Goal: Information Seeking & Learning: Learn about a topic

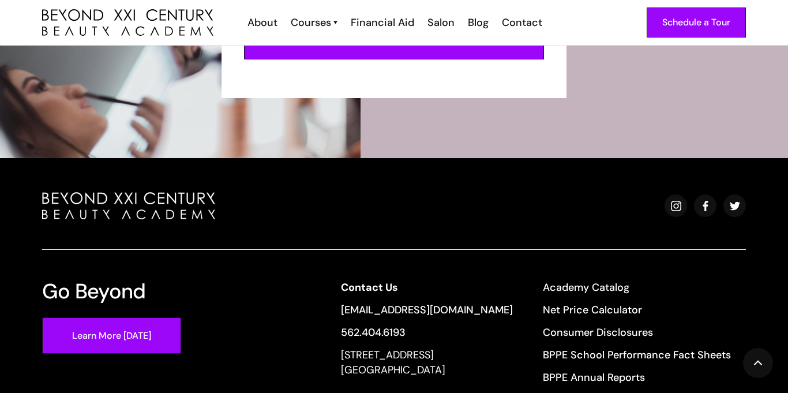
scroll to position [4113, 0]
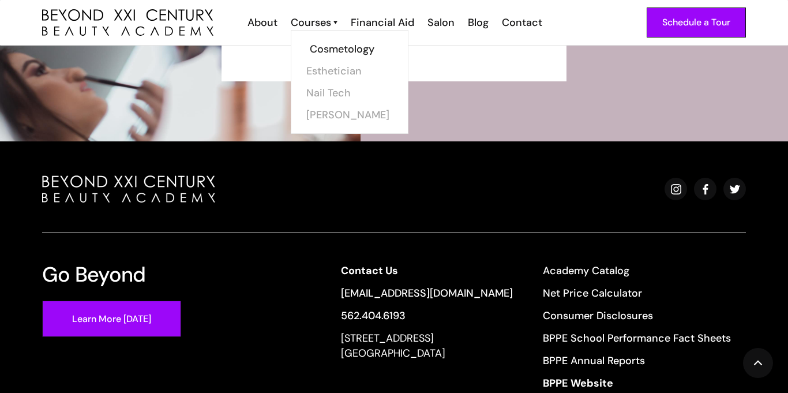
click at [319, 51] on link "Cosmetology" at bounding box center [353, 49] width 87 height 22
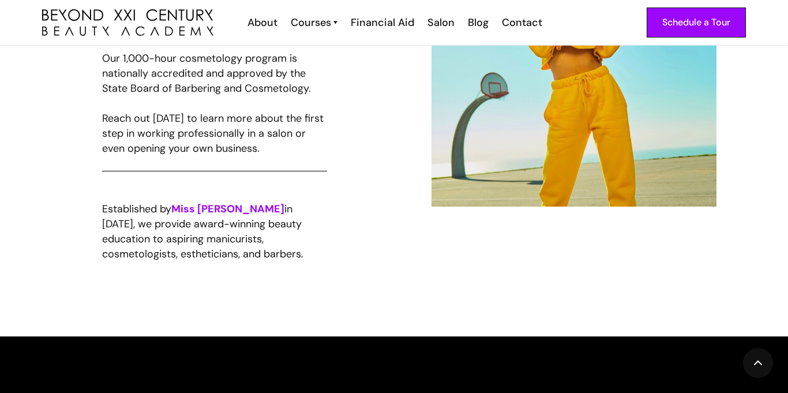
scroll to position [785, 0]
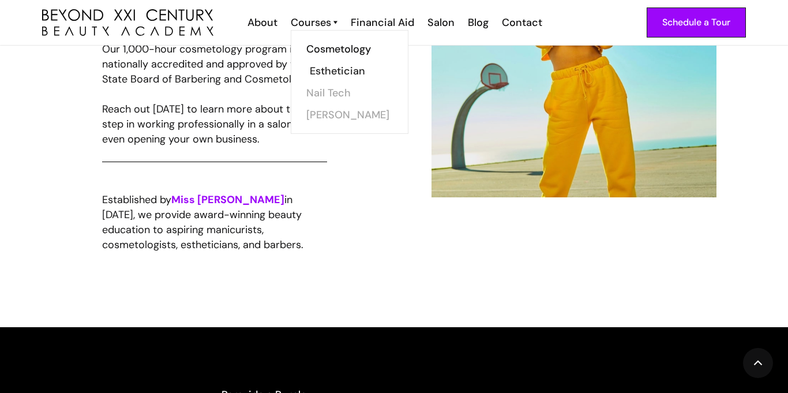
click at [332, 64] on link "Esthetician" at bounding box center [353, 71] width 87 height 22
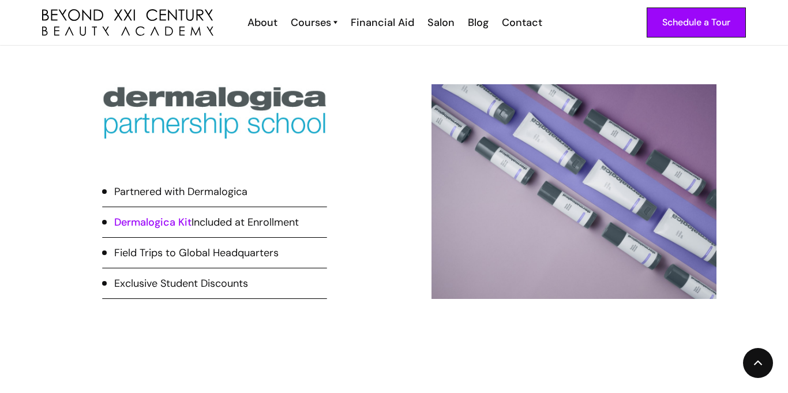
scroll to position [715, 0]
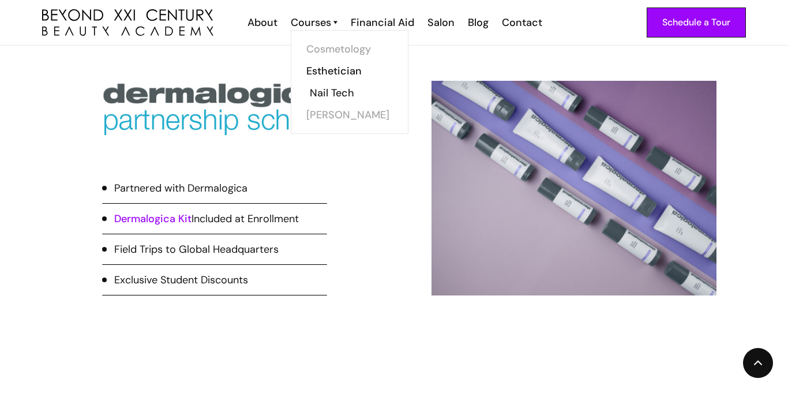
click at [332, 94] on link "Nail Tech" at bounding box center [353, 93] width 87 height 22
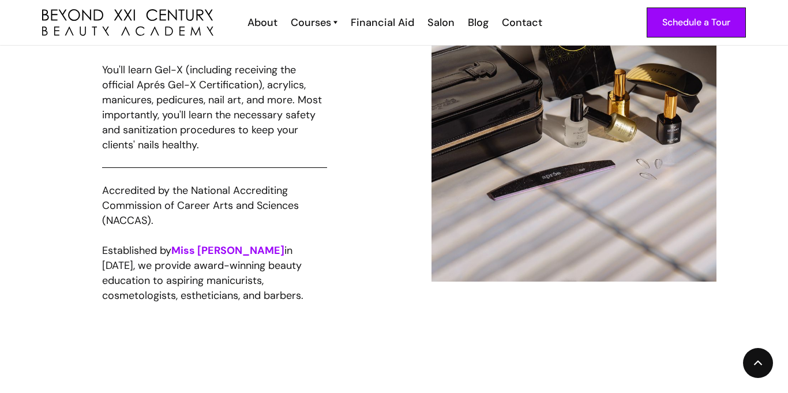
scroll to position [850, 0]
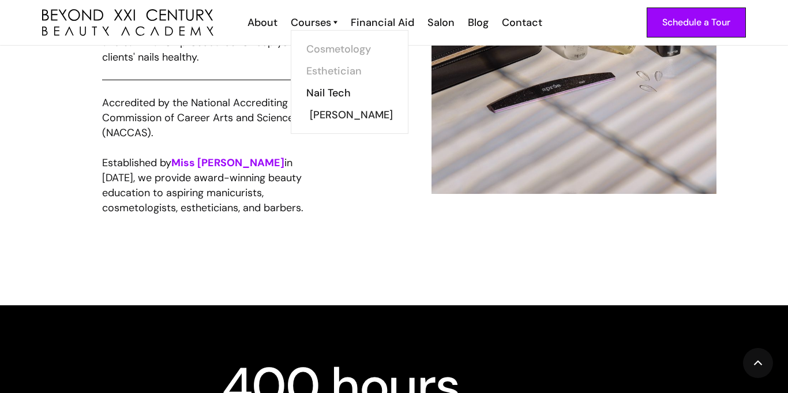
click at [330, 116] on link "[PERSON_NAME]" at bounding box center [353, 115] width 87 height 22
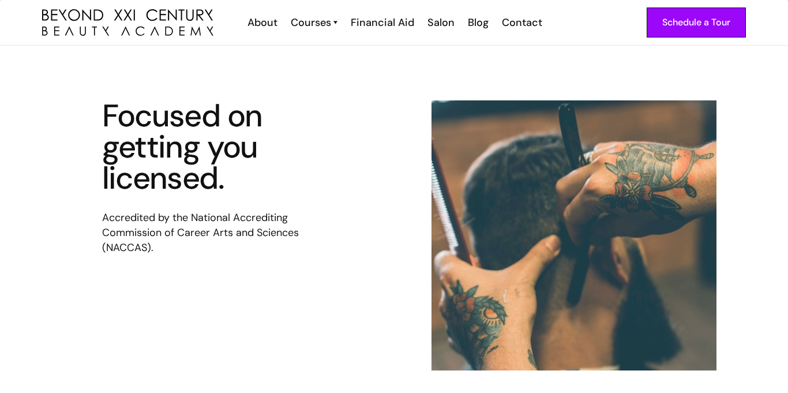
scroll to position [179, 0]
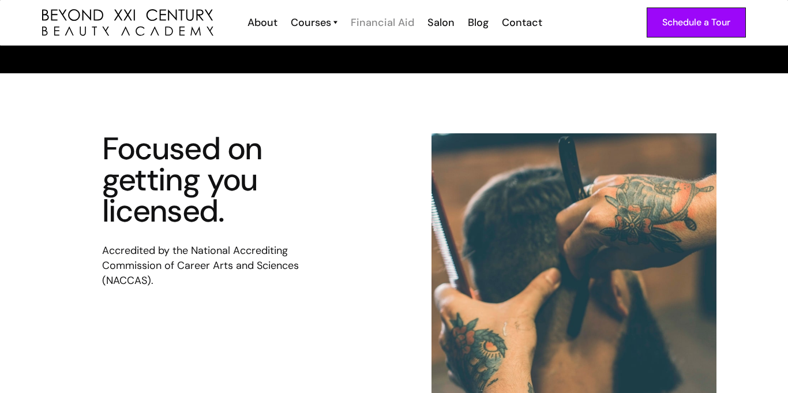
click at [411, 23] on div "Financial Aid" at bounding box center [382, 22] width 63 height 15
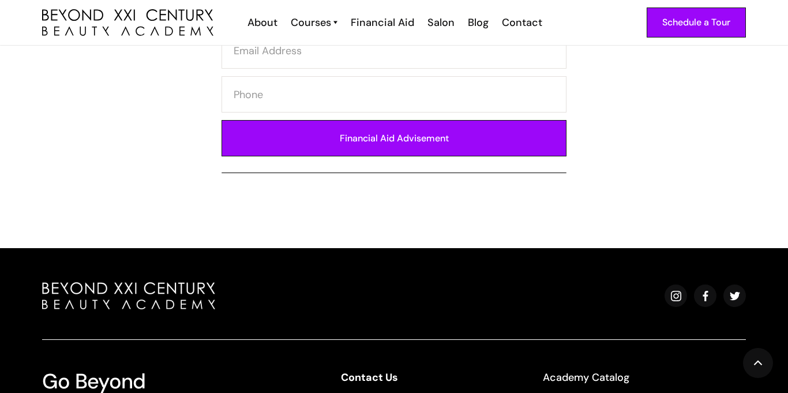
scroll to position [763, 0]
